Goal: Check status: Check status

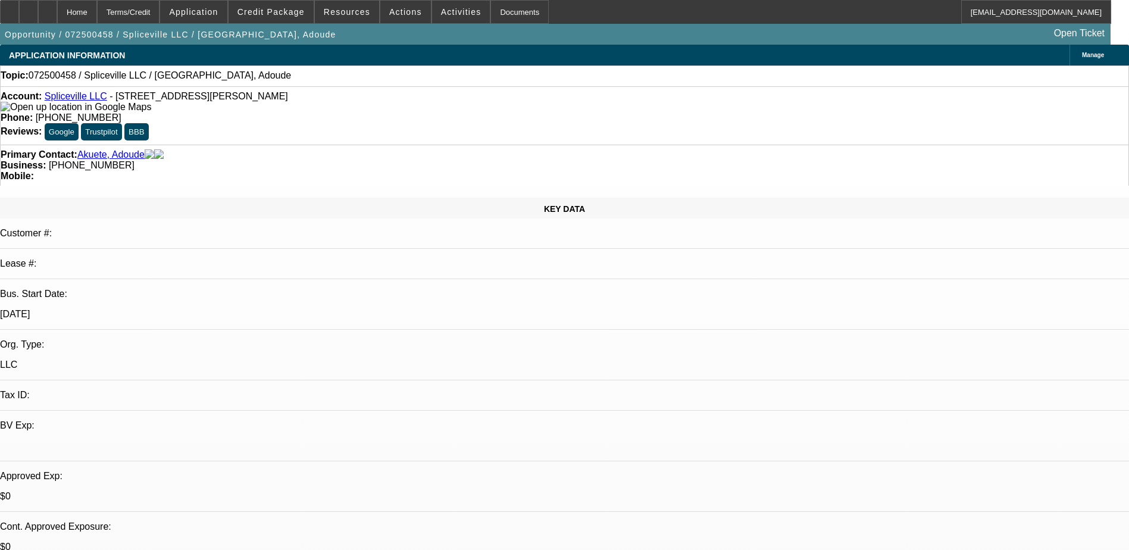
select select "0"
select select "2"
select select "0.1"
select select "1"
select select "2"
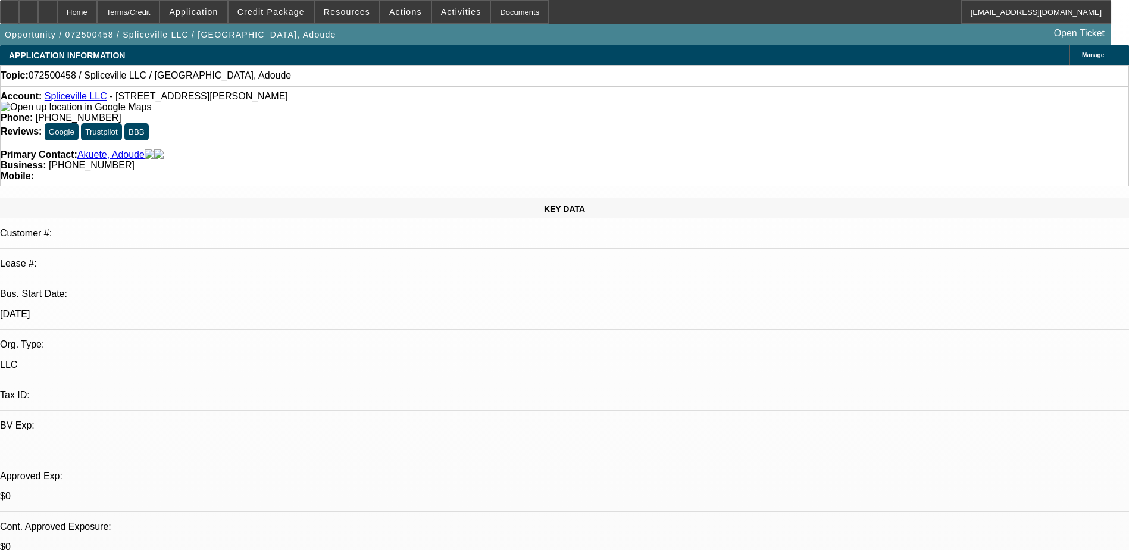
select select "4"
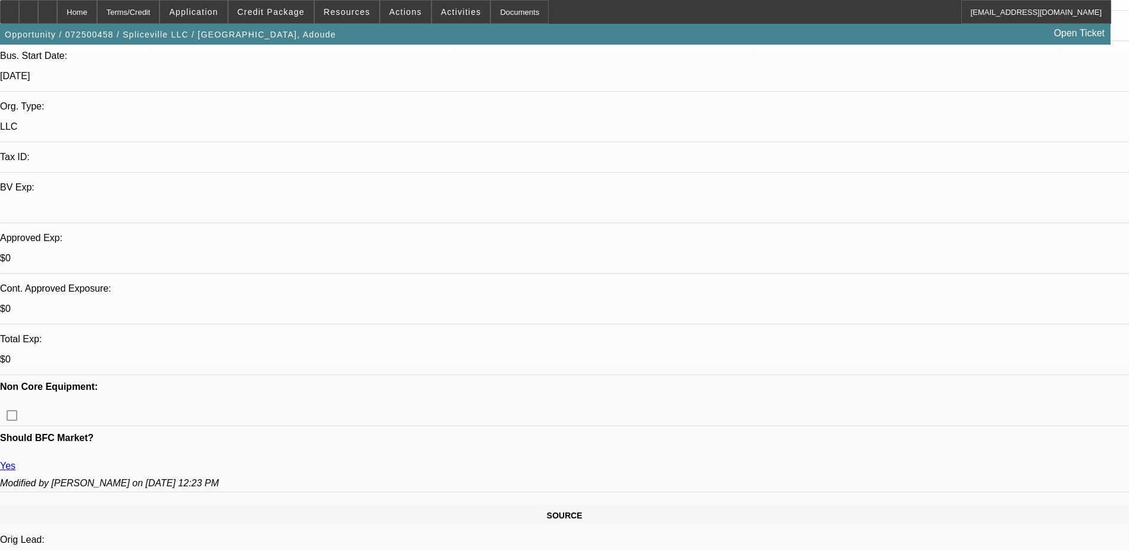
drag, startPoint x: 119, startPoint y: 173, endPoint x: 438, endPoint y: 171, distance: 318.9
drag, startPoint x: 438, startPoint y: 171, endPoint x: 384, endPoint y: 172, distance: 53.6
drag, startPoint x: 360, startPoint y: 181, endPoint x: 533, endPoint y: 168, distance: 173.7
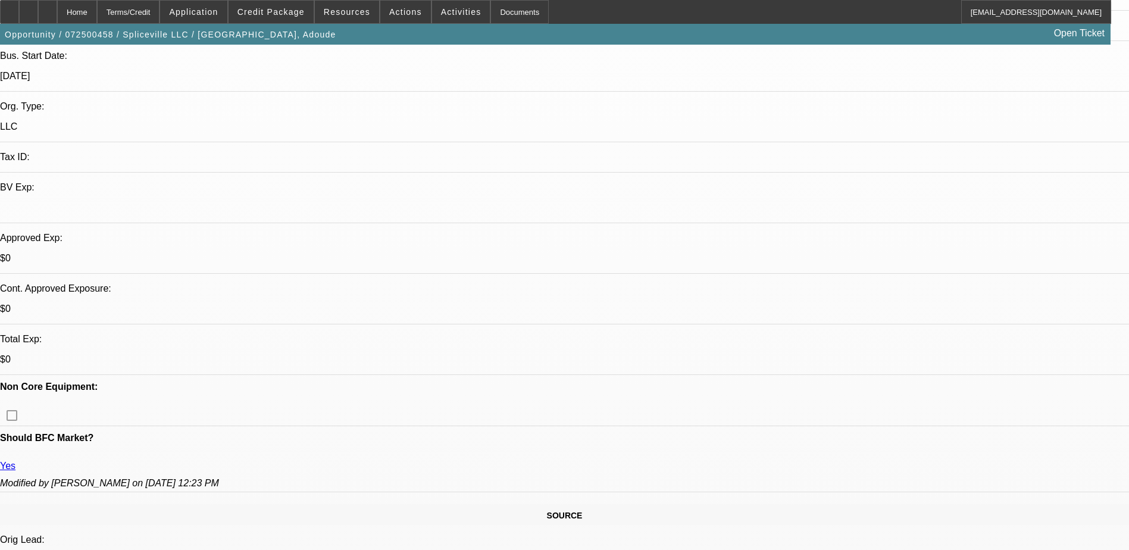
drag, startPoint x: 533, startPoint y: 168, endPoint x: 499, endPoint y: 182, distance: 36.6
drag, startPoint x: 565, startPoint y: 170, endPoint x: 712, endPoint y: 174, distance: 146.4
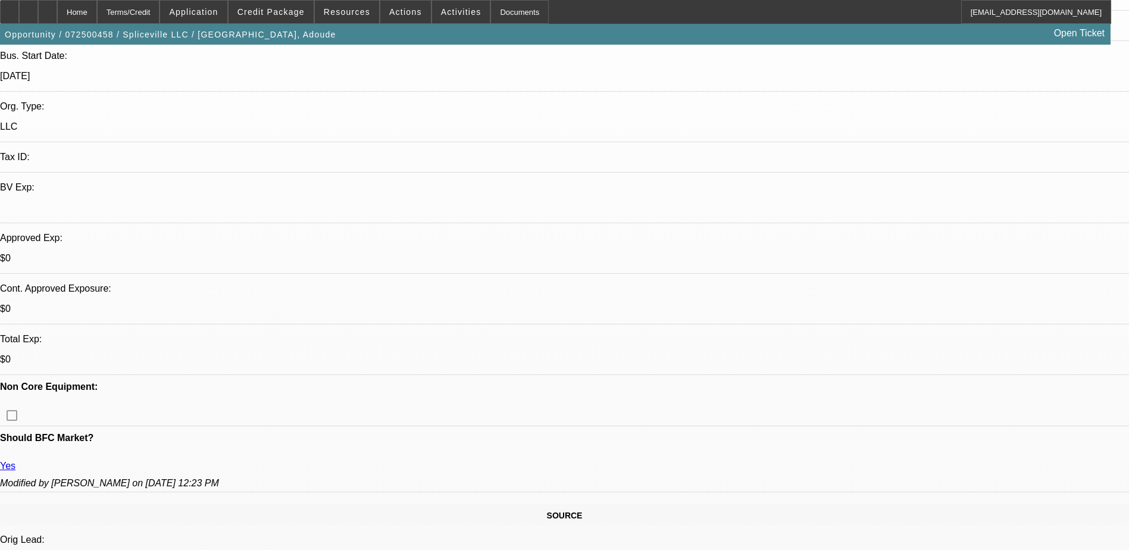
drag, startPoint x: 712, startPoint y: 174, endPoint x: 619, endPoint y: 173, distance: 92.2
drag, startPoint x: 623, startPoint y: 180, endPoint x: 653, endPoint y: 186, distance: 30.9
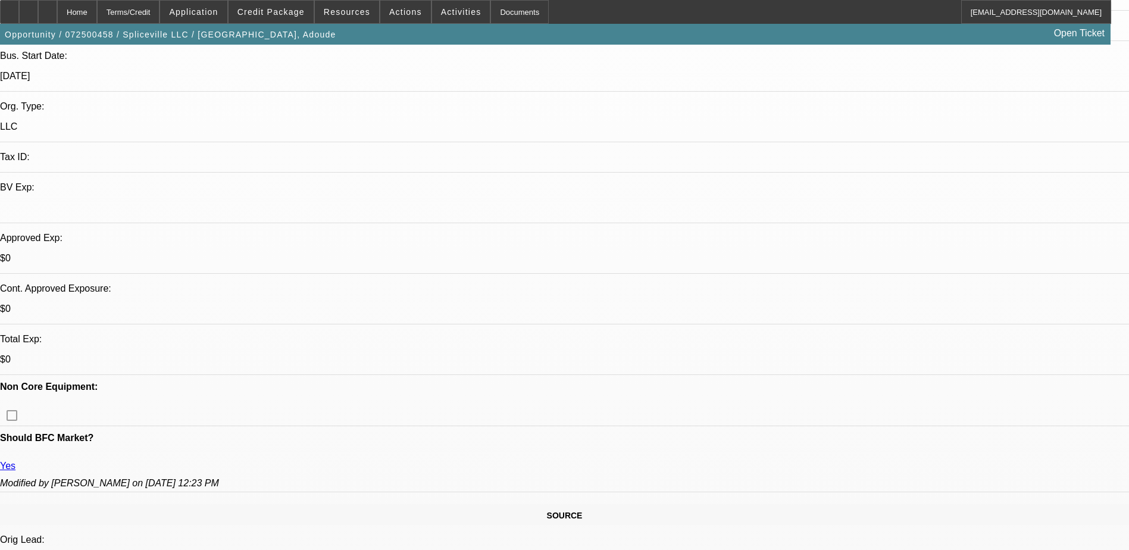
drag, startPoint x: 607, startPoint y: 182, endPoint x: 619, endPoint y: 182, distance: 11.9
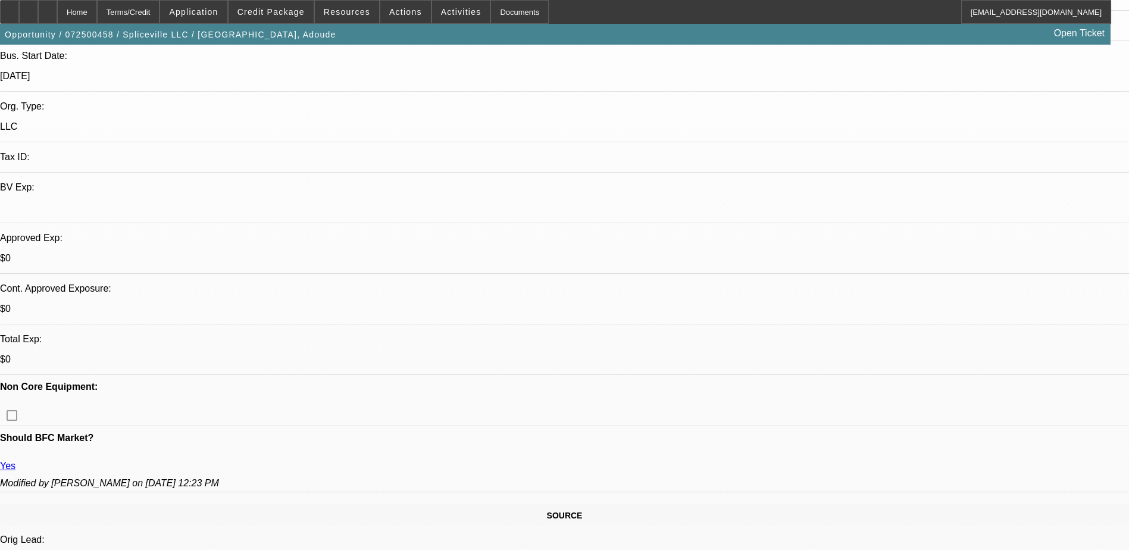
drag, startPoint x: 606, startPoint y: 183, endPoint x: 619, endPoint y: 186, distance: 12.7
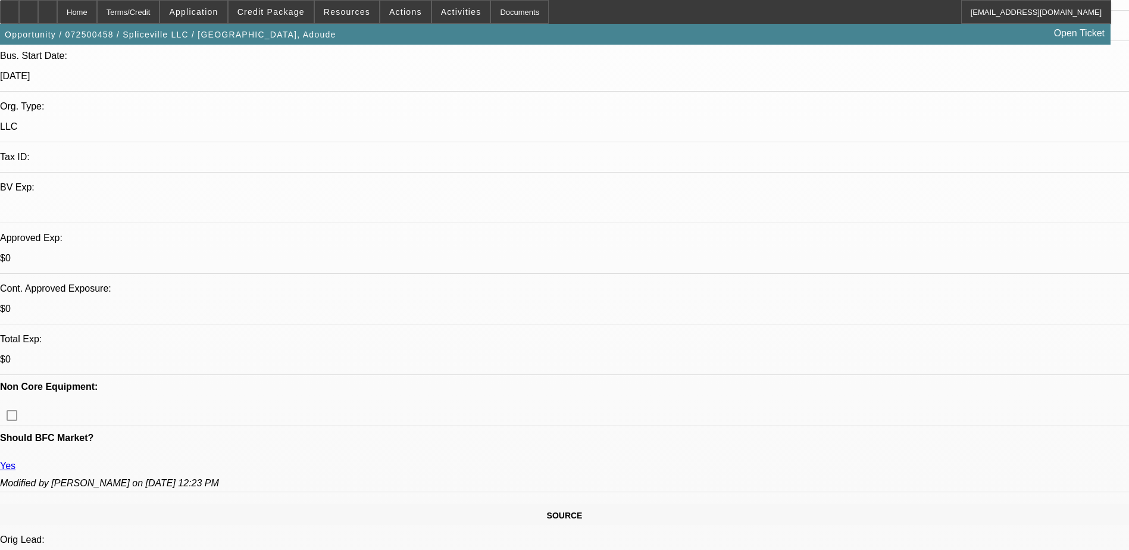
drag, startPoint x: 617, startPoint y: 186, endPoint x: 622, endPoint y: 193, distance: 8.6
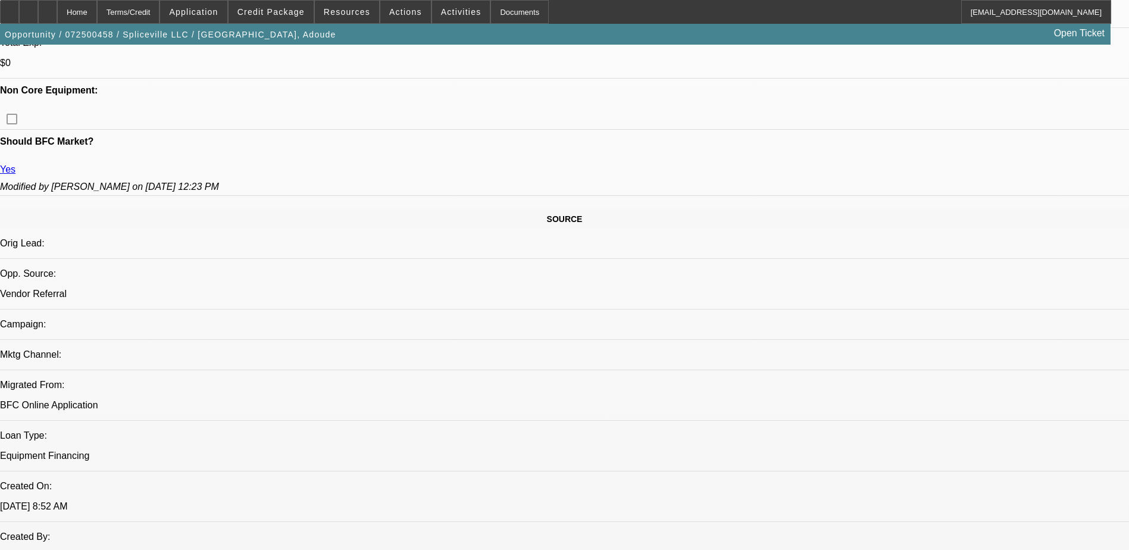
scroll to position [536, 0]
drag, startPoint x: 806, startPoint y: 162, endPoint x: 827, endPoint y: 198, distance: 41.0
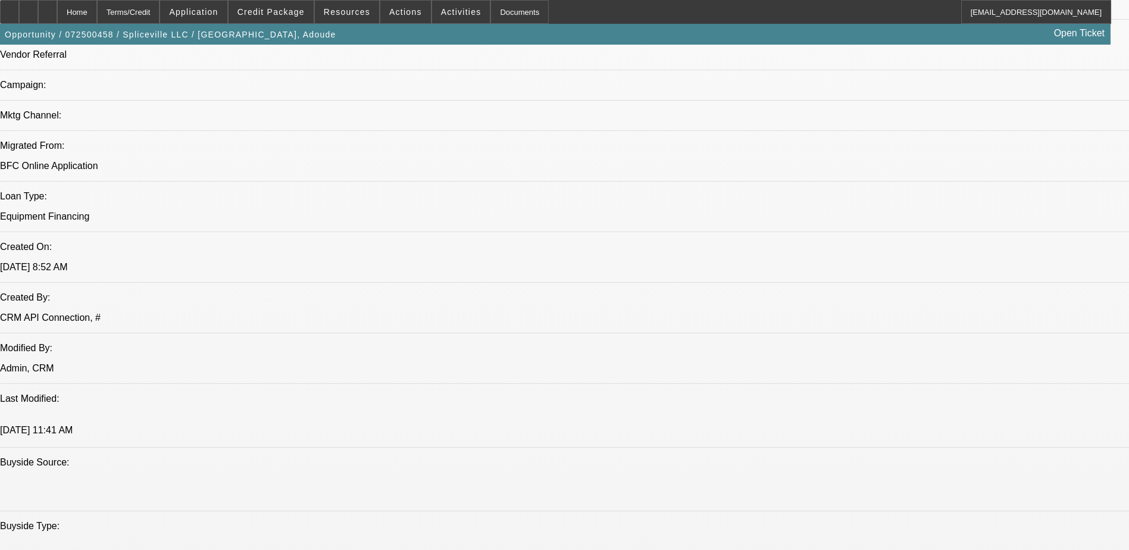
scroll to position [298, 0]
